Goal: Find contact information: Find contact information

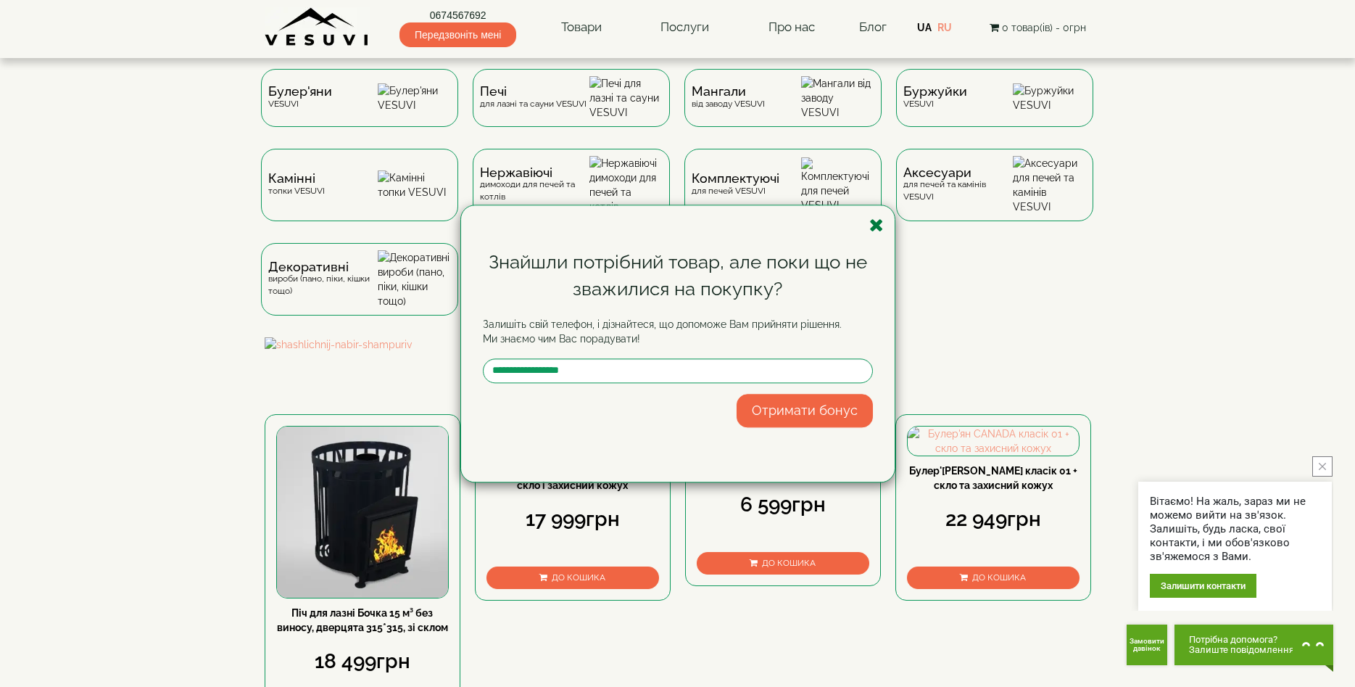
click at [876, 227] on icon "button" at bounding box center [876, 225] width 14 height 18
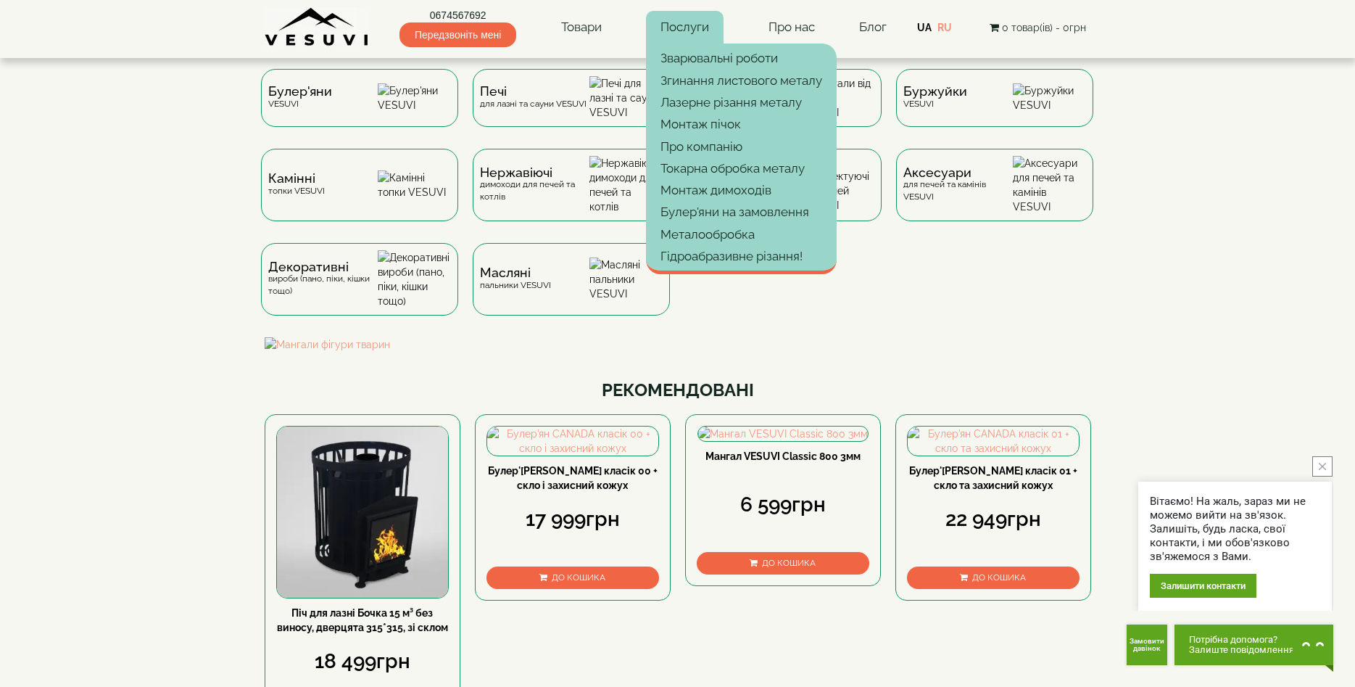
click at [678, 17] on link "Послуги" at bounding box center [685, 27] width 78 height 33
click at [687, 25] on link "Послуги" at bounding box center [685, 27] width 78 height 33
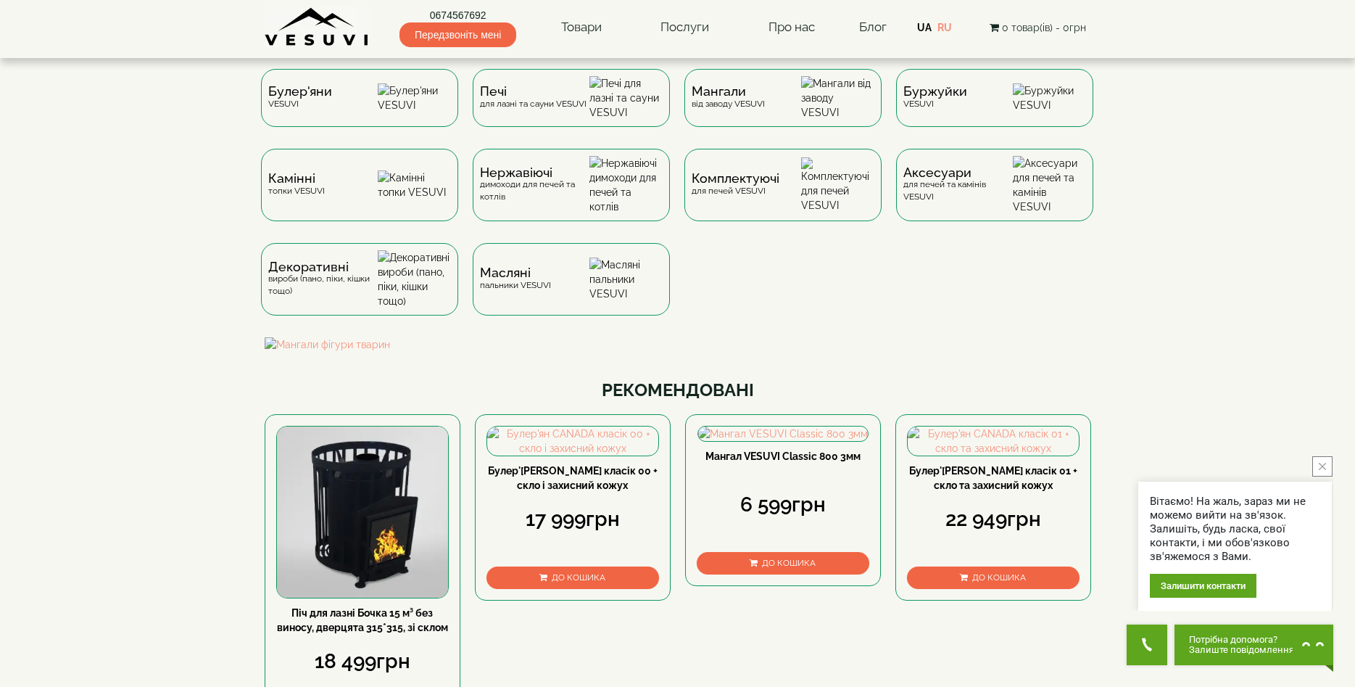
click at [1327, 472] on button "close button" at bounding box center [1322, 466] width 20 height 20
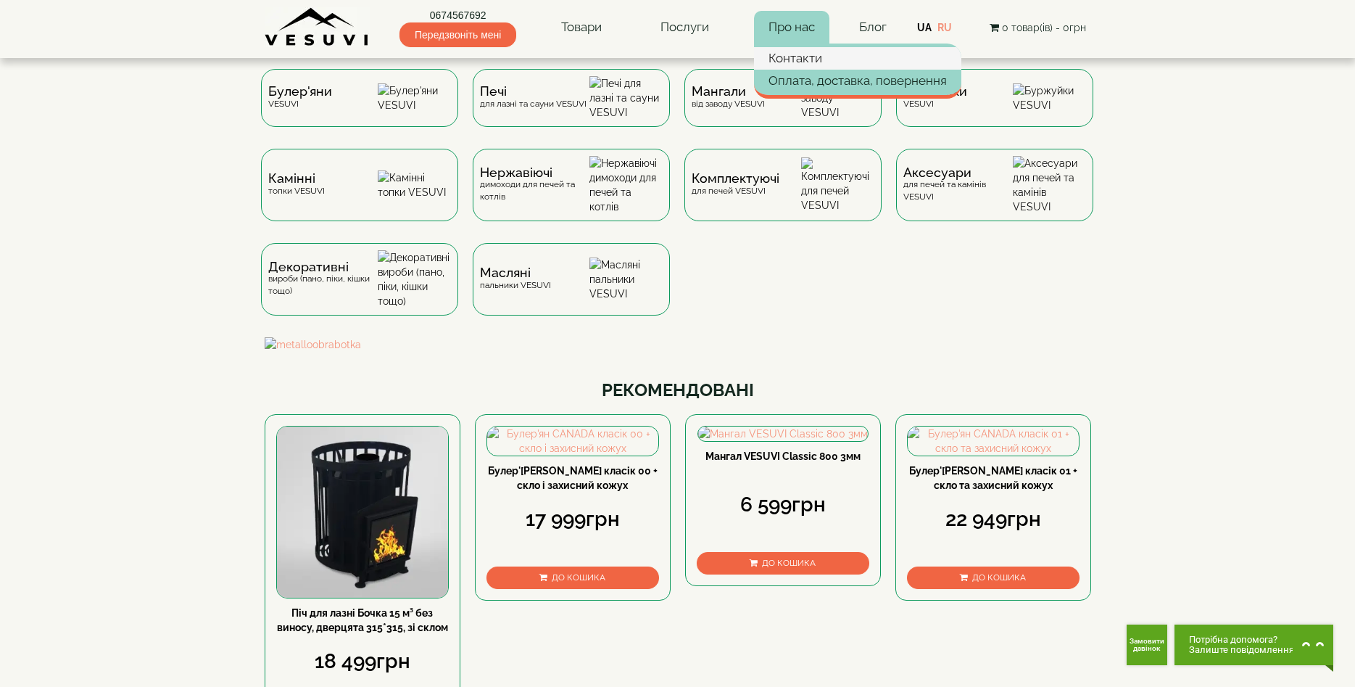
click at [787, 55] on link "Контакти" at bounding box center [857, 58] width 207 height 22
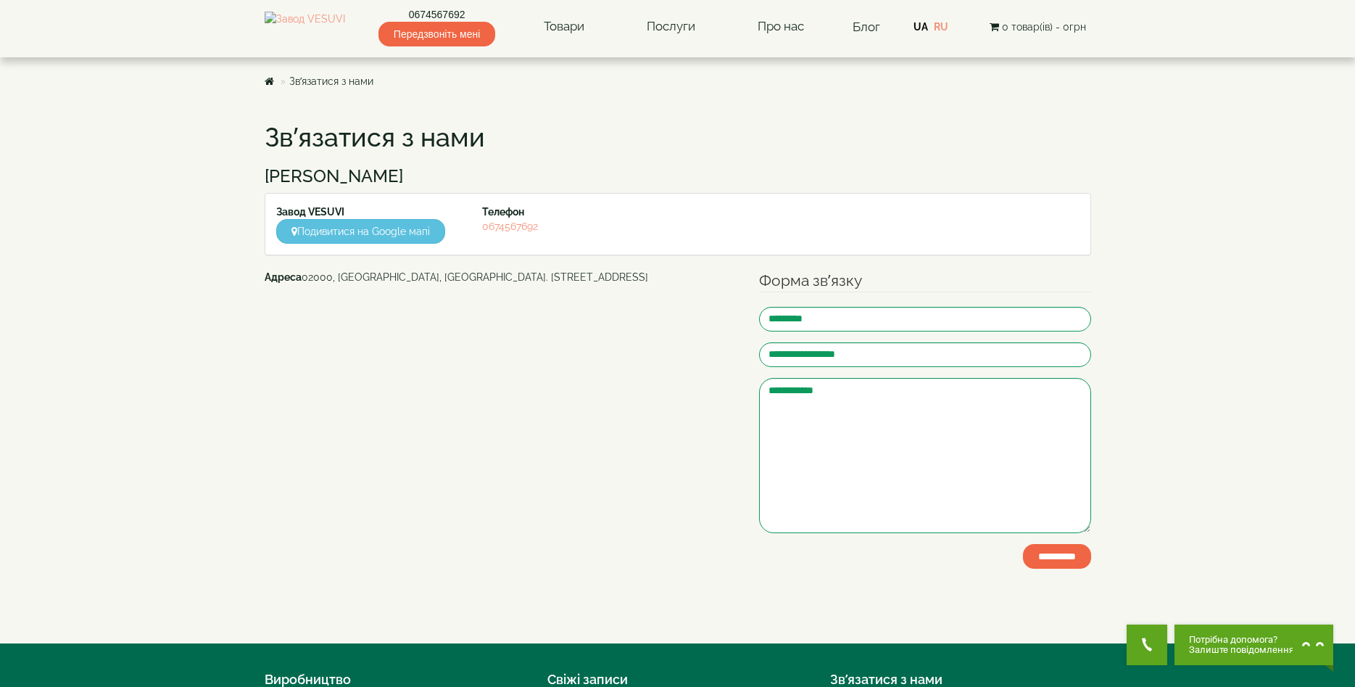
scroll to position [207, 0]
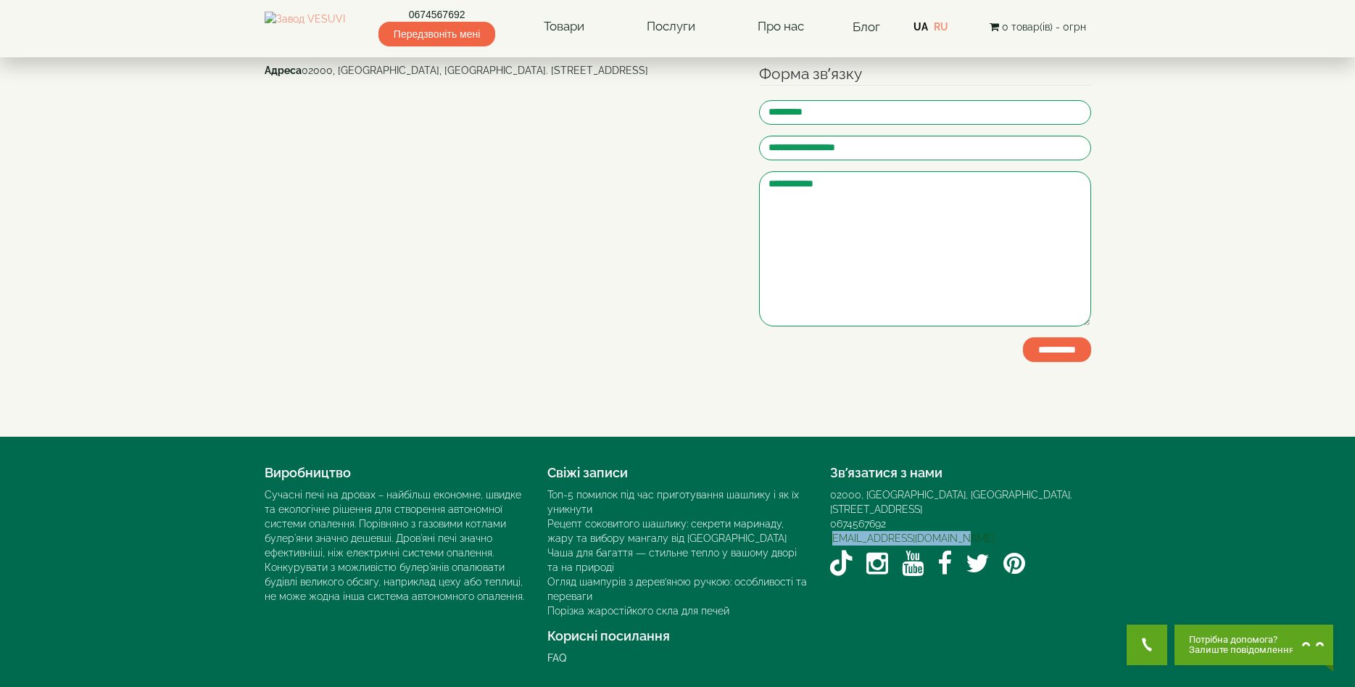
drag, startPoint x: 954, startPoint y: 521, endPoint x: 831, endPoint y: 529, distance: 123.5
click at [831, 531] on div "[EMAIL_ADDRESS][DOMAIN_NAME]" at bounding box center [960, 538] width 261 height 14
click at [956, 531] on div "[EMAIL_ADDRESS][DOMAIN_NAME]" at bounding box center [960, 538] width 261 height 14
drag, startPoint x: 956, startPoint y: 523, endPoint x: 829, endPoint y: 526, distance: 126.9
click at [829, 526] on div "Зв’язатися з нами 02000, Україна, м. Київ, Мисливський провулок, 1Б 0674567692 …" at bounding box center [960, 519] width 283 height 123
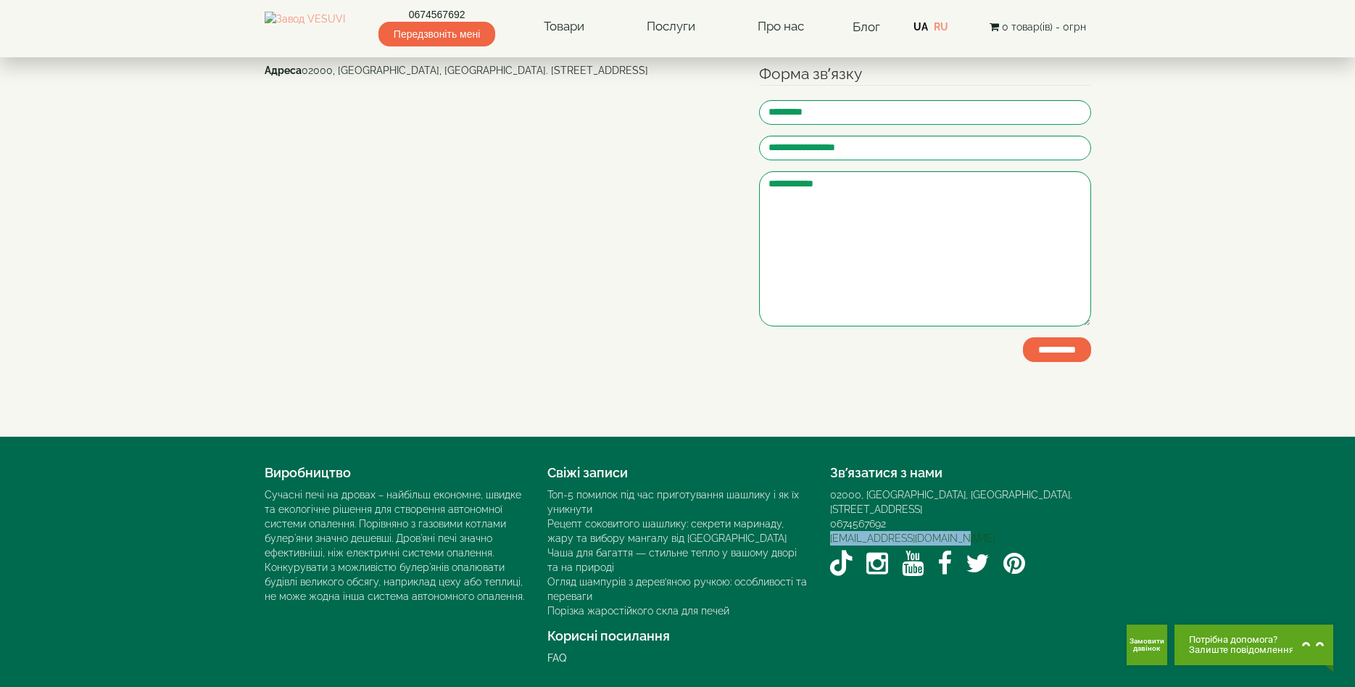
copy link "[EMAIL_ADDRESS][DOMAIN_NAME]"
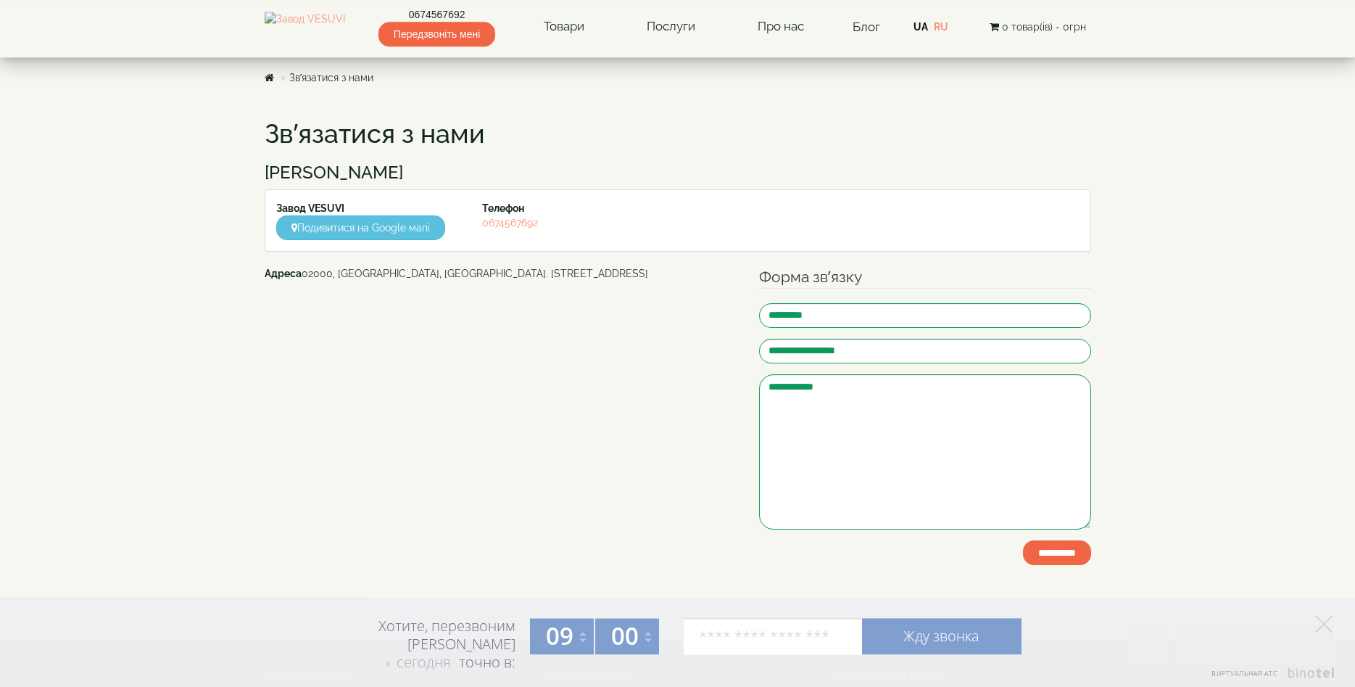
scroll to position [0, 0]
